Goal: Task Accomplishment & Management: Manage account settings

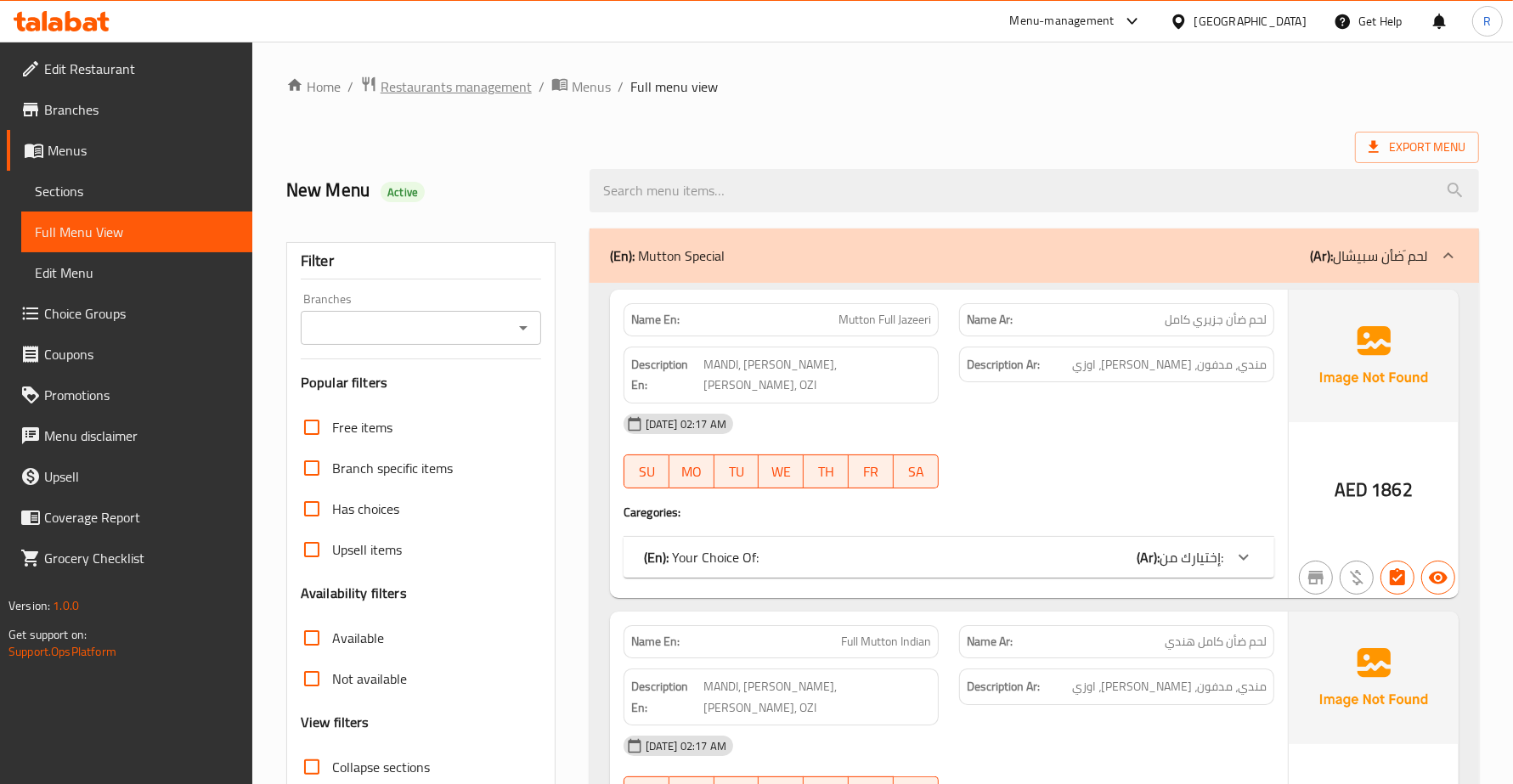
click at [451, 83] on span "Restaurants management" at bounding box center [457, 86] width 151 height 20
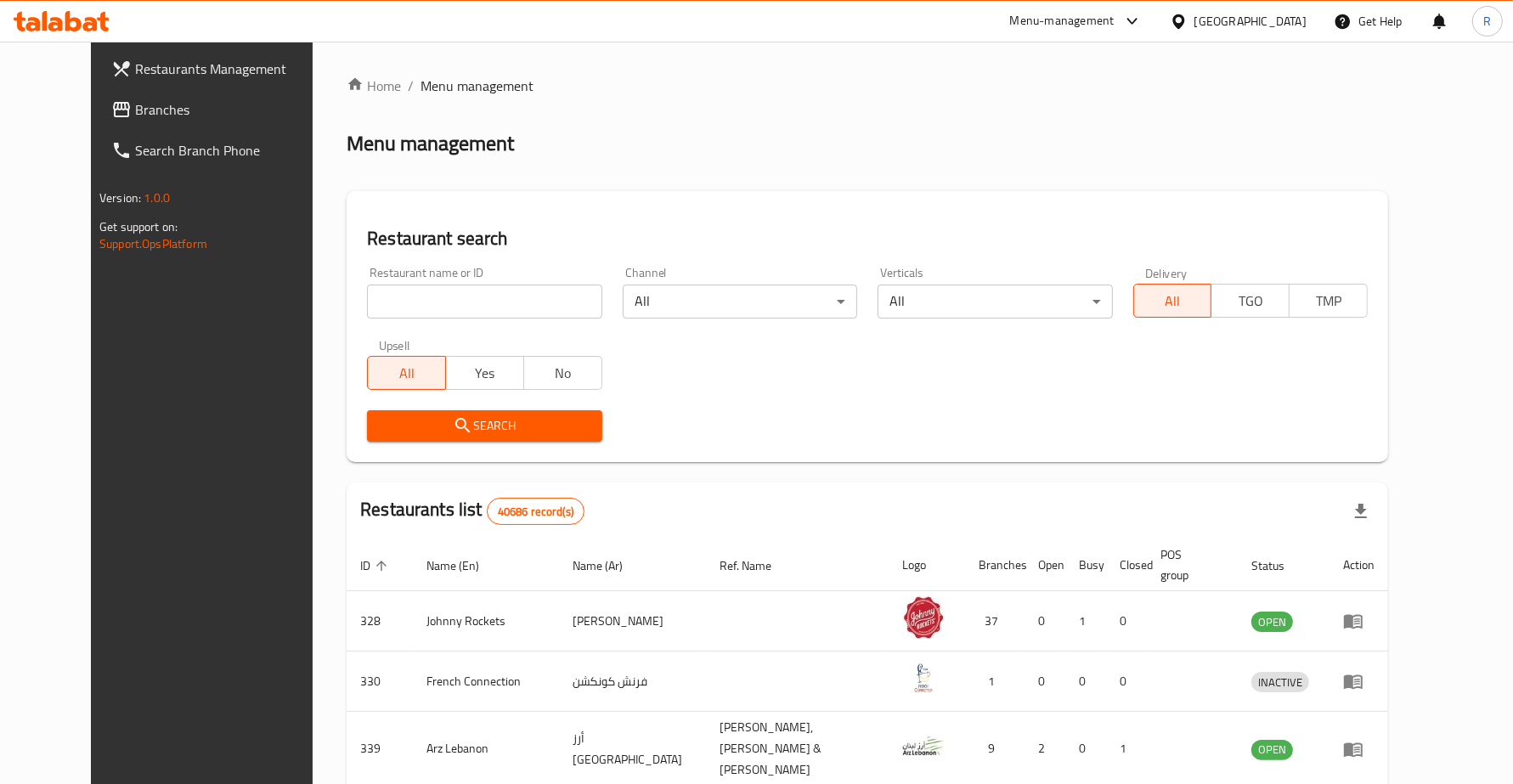
click at [1247, 20] on div "United Arab Emirates" at bounding box center [1250, 20] width 112 height 19
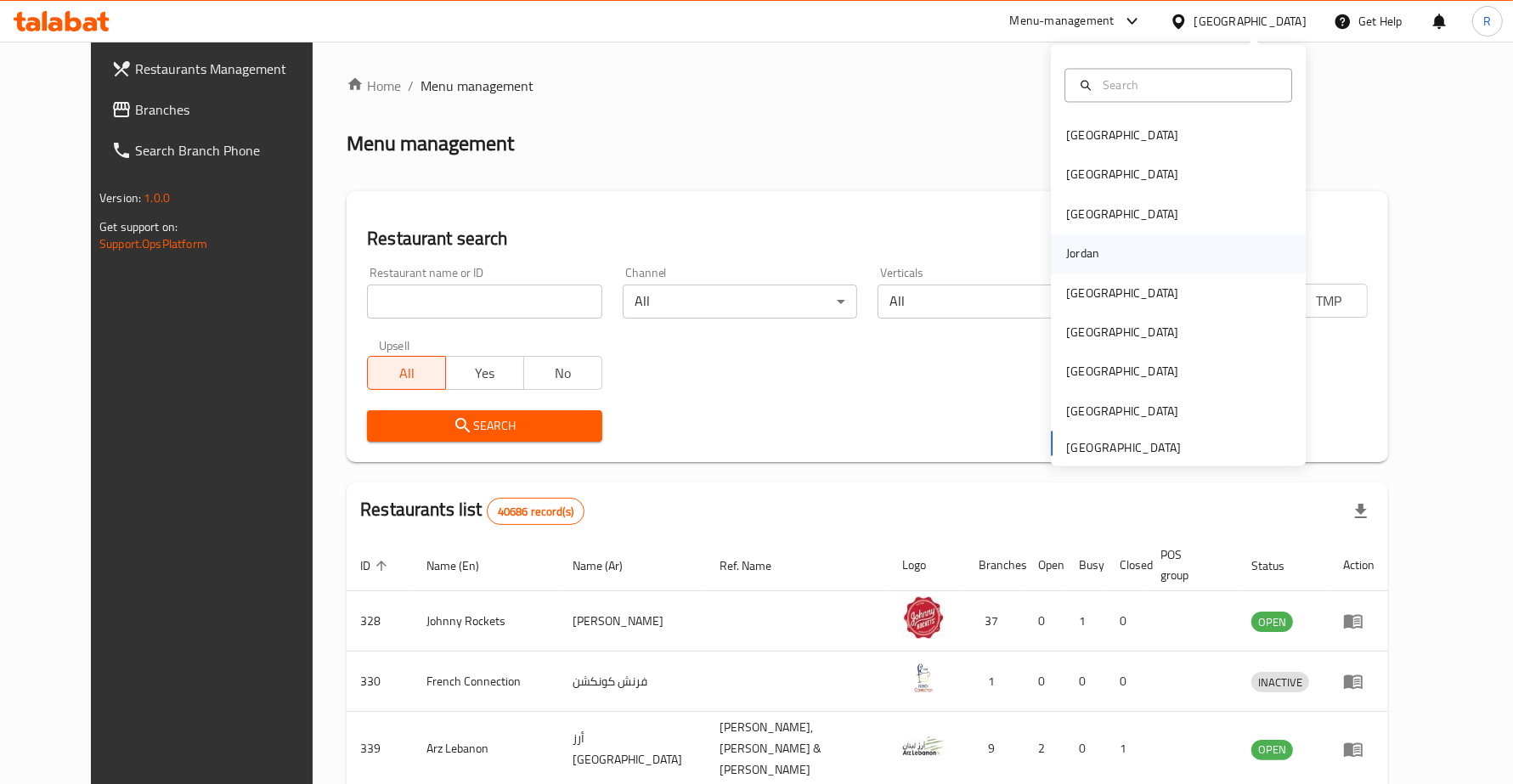
click at [1076, 248] on div "Jordan" at bounding box center [1082, 254] width 33 height 19
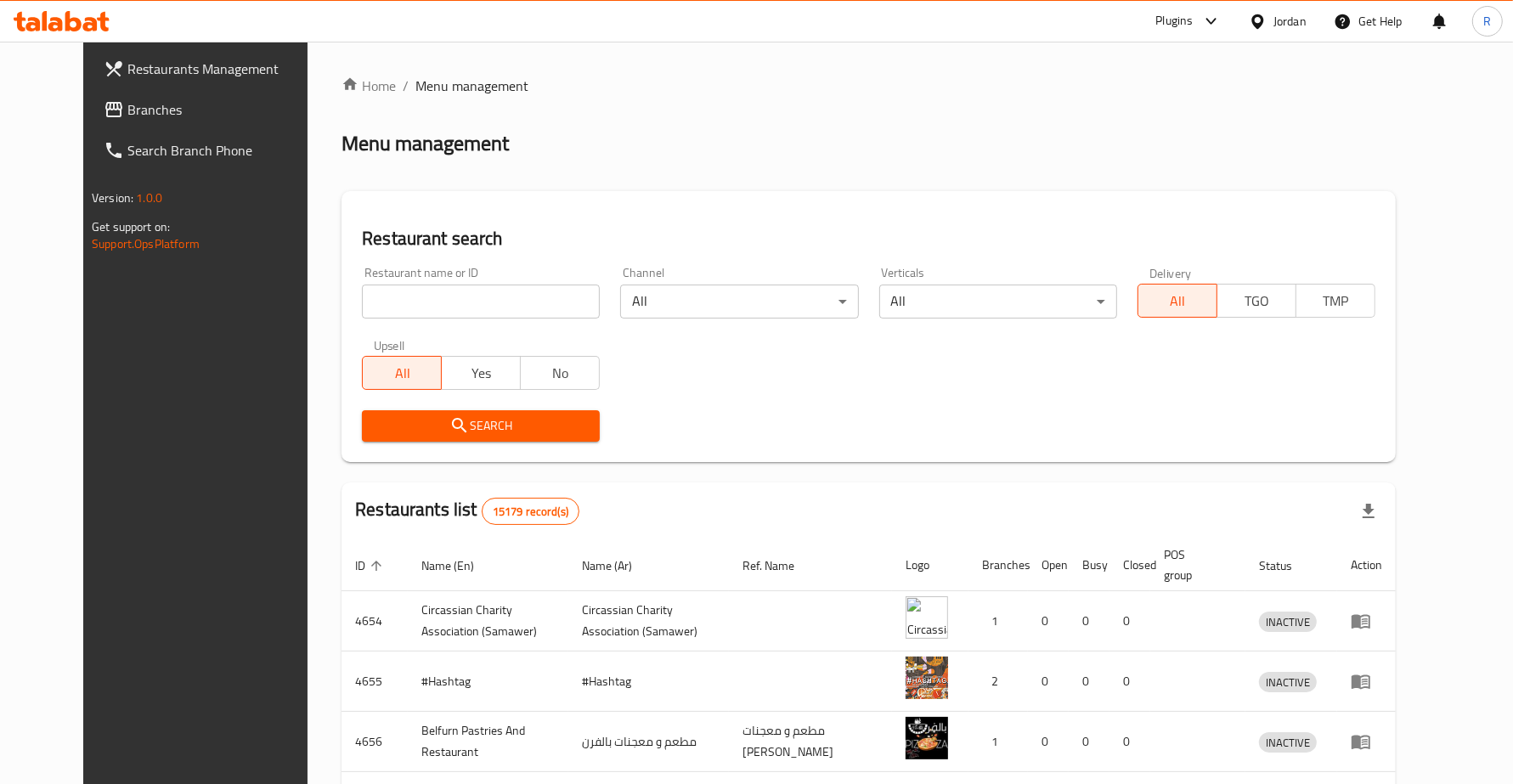
click at [214, 102] on span "Branches" at bounding box center [224, 109] width 195 height 20
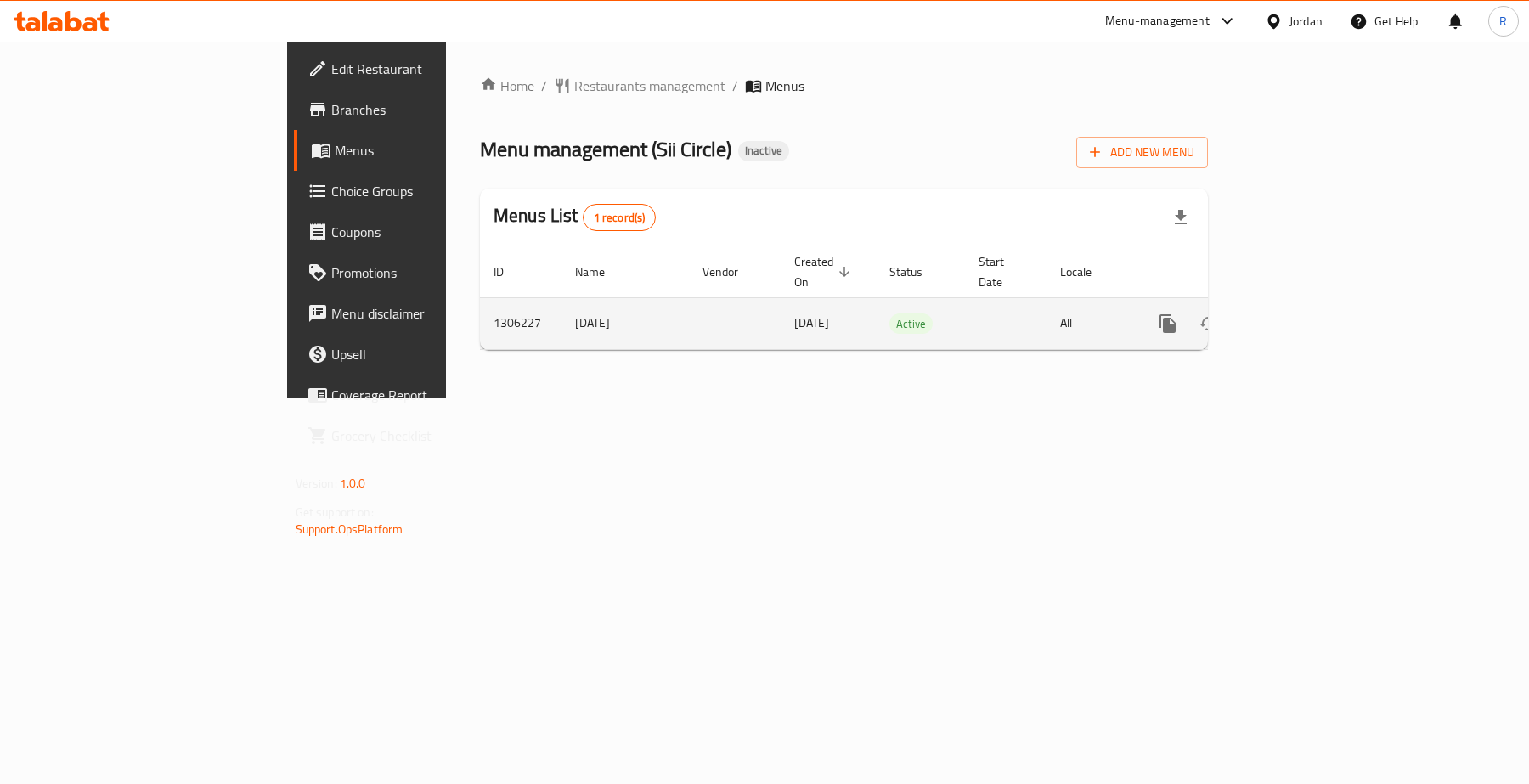
click at [1300, 313] on icon "enhanced table" at bounding box center [1290, 323] width 20 height 20
